Goal: Find specific page/section: Find specific page/section

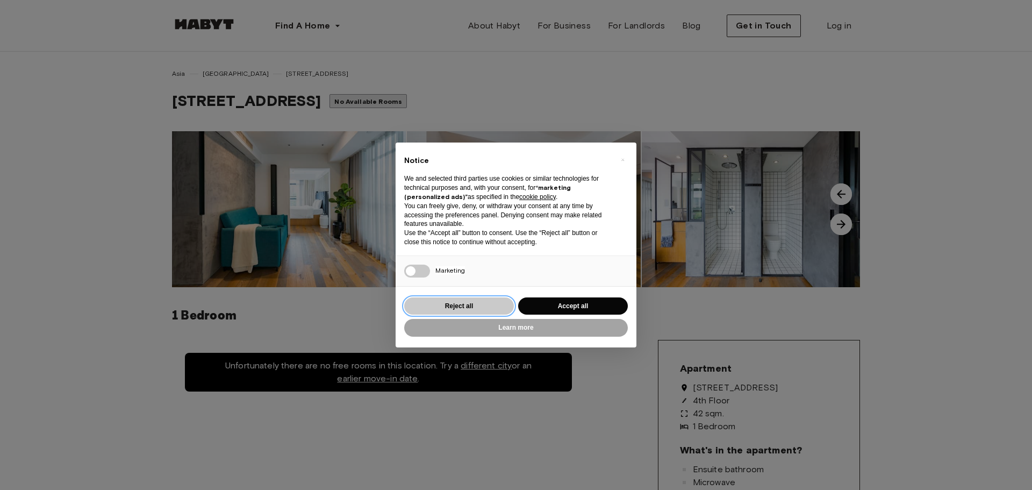
click at [486, 303] on button "Reject all" at bounding box center [459, 306] width 110 height 18
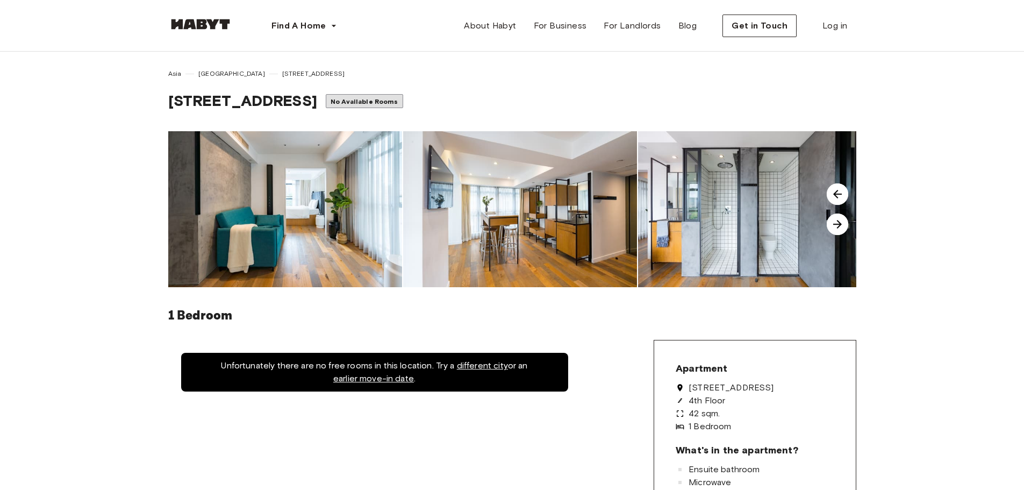
click at [839, 227] on img at bounding box center [837, 223] width 21 height 21
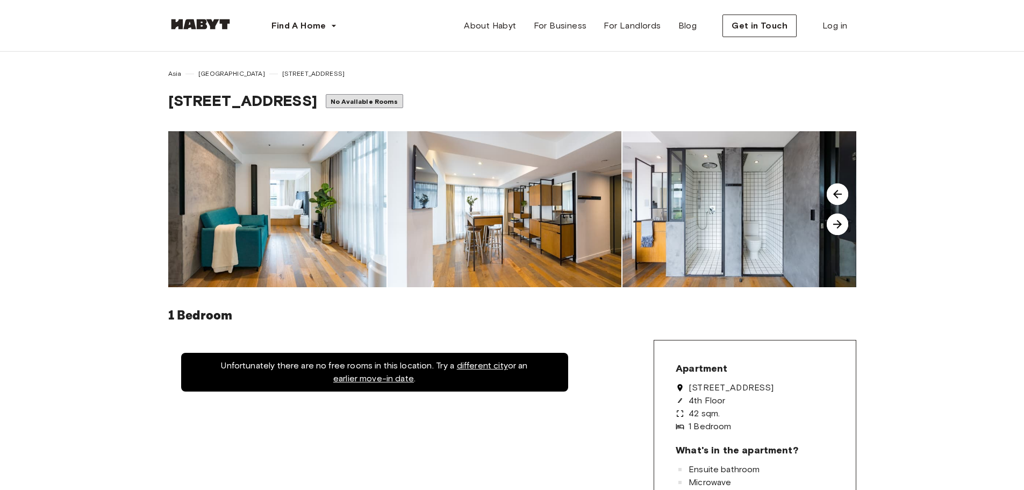
click at [833, 191] on img at bounding box center [837, 193] width 21 height 21
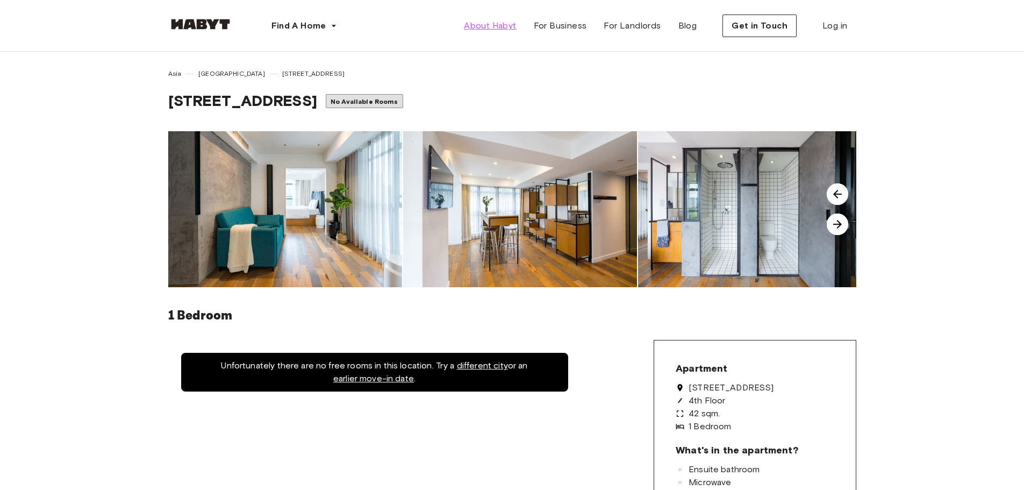
click at [497, 23] on span "About Habyt" at bounding box center [490, 25] width 52 height 13
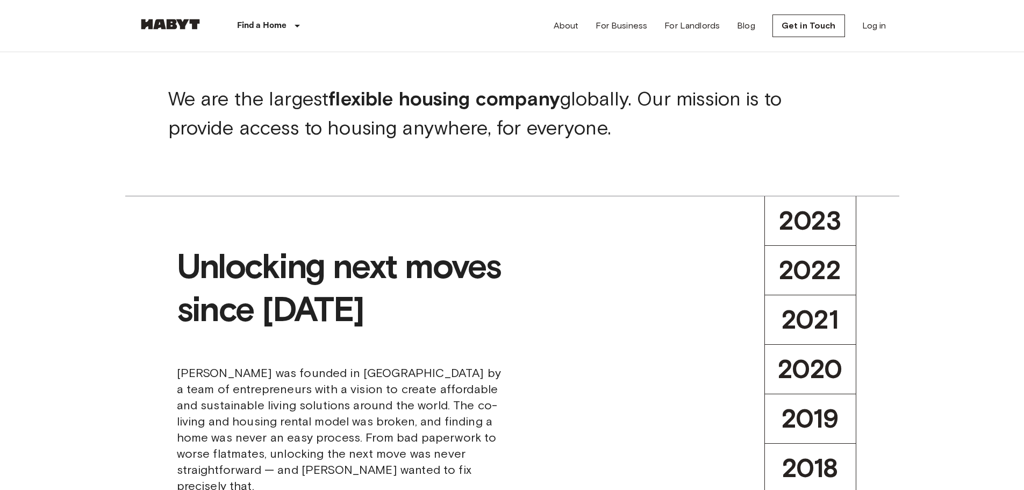
scroll to position [215, 0]
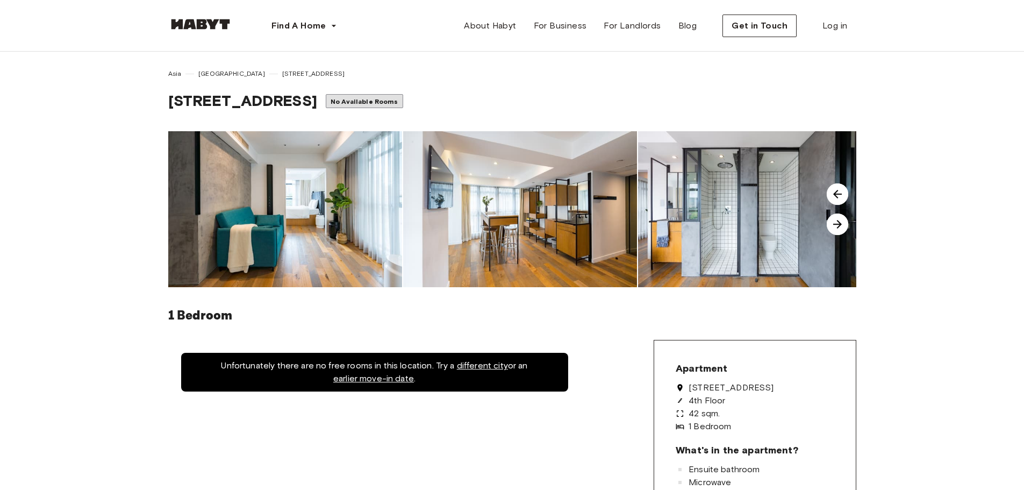
click at [318, 204] on img at bounding box center [285, 209] width 234 height 156
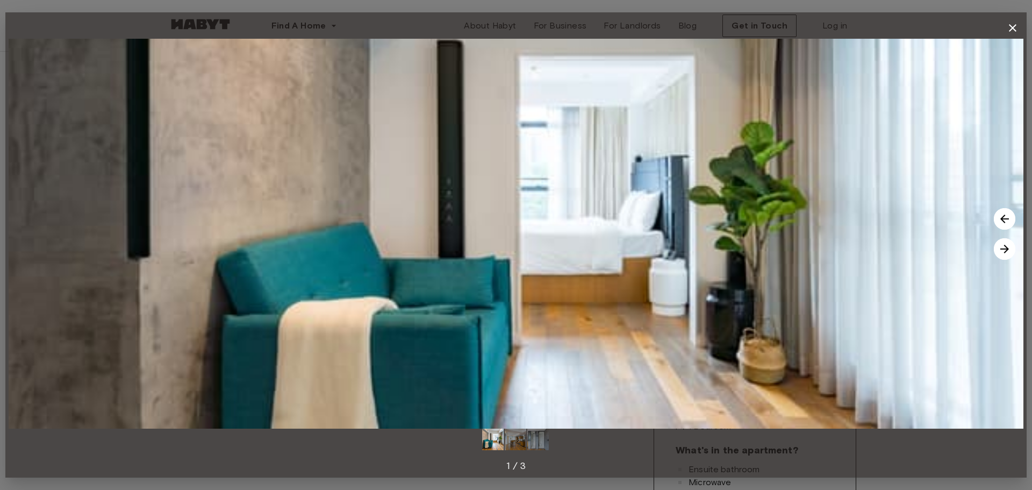
click at [1005, 249] on img at bounding box center [1004, 248] width 21 height 21
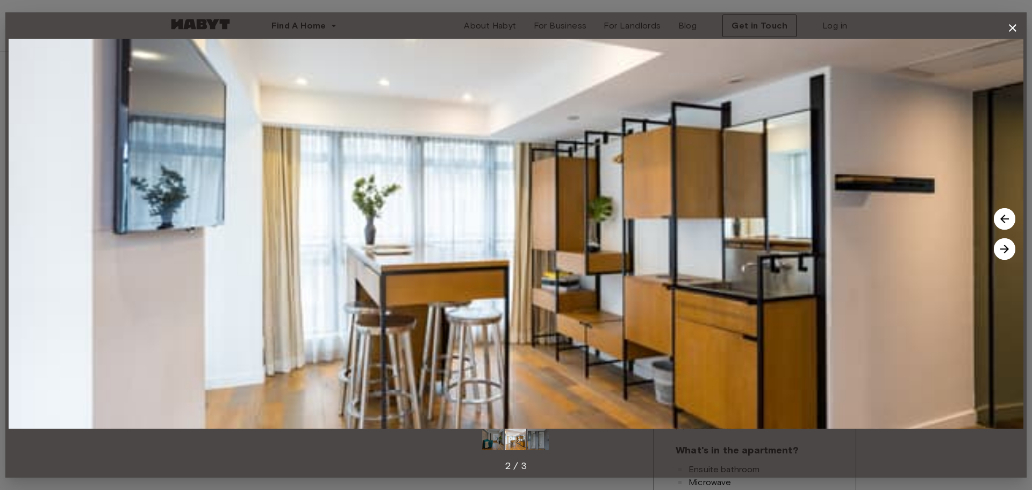
click at [1005, 249] on img at bounding box center [1004, 248] width 21 height 21
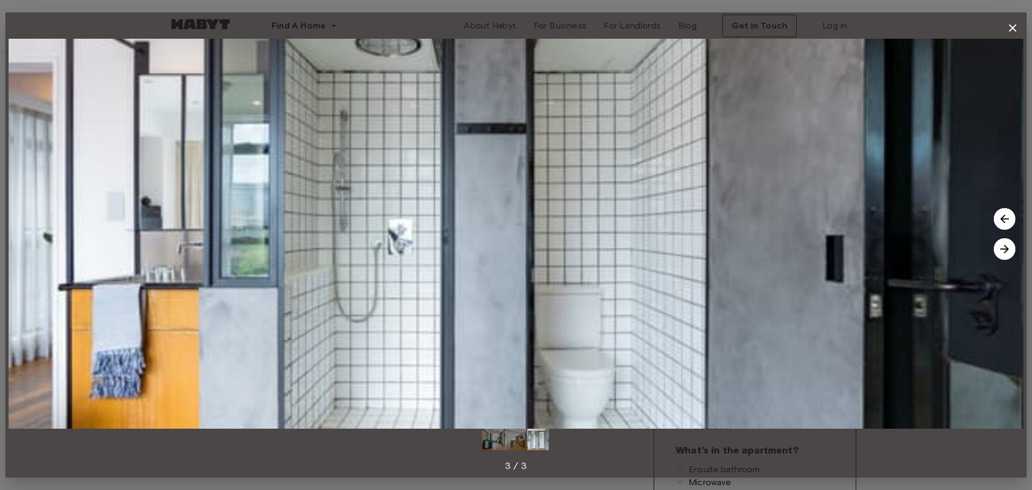
click at [1005, 249] on img at bounding box center [1004, 248] width 21 height 21
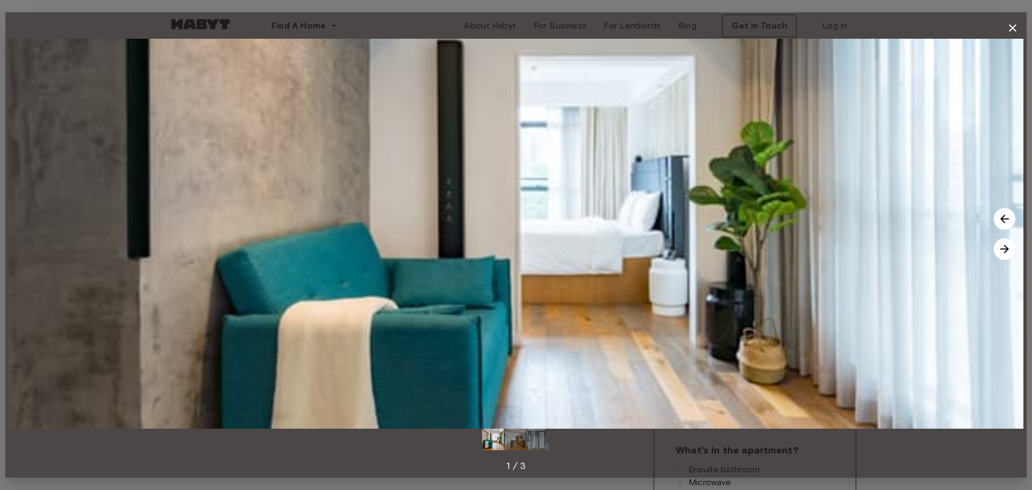
click at [1015, 25] on icon "button" at bounding box center [1013, 28] width 8 height 8
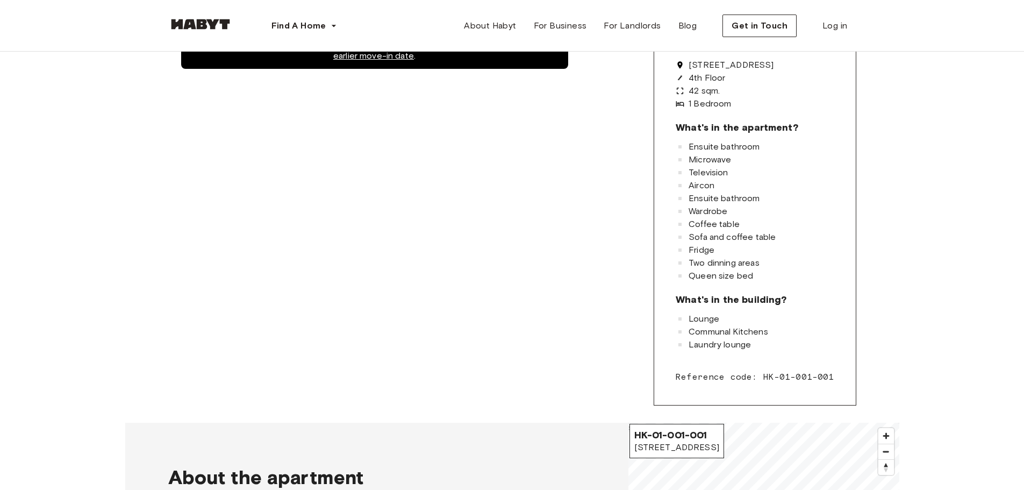
scroll to position [107, 0]
